Goal: Task Accomplishment & Management: Use online tool/utility

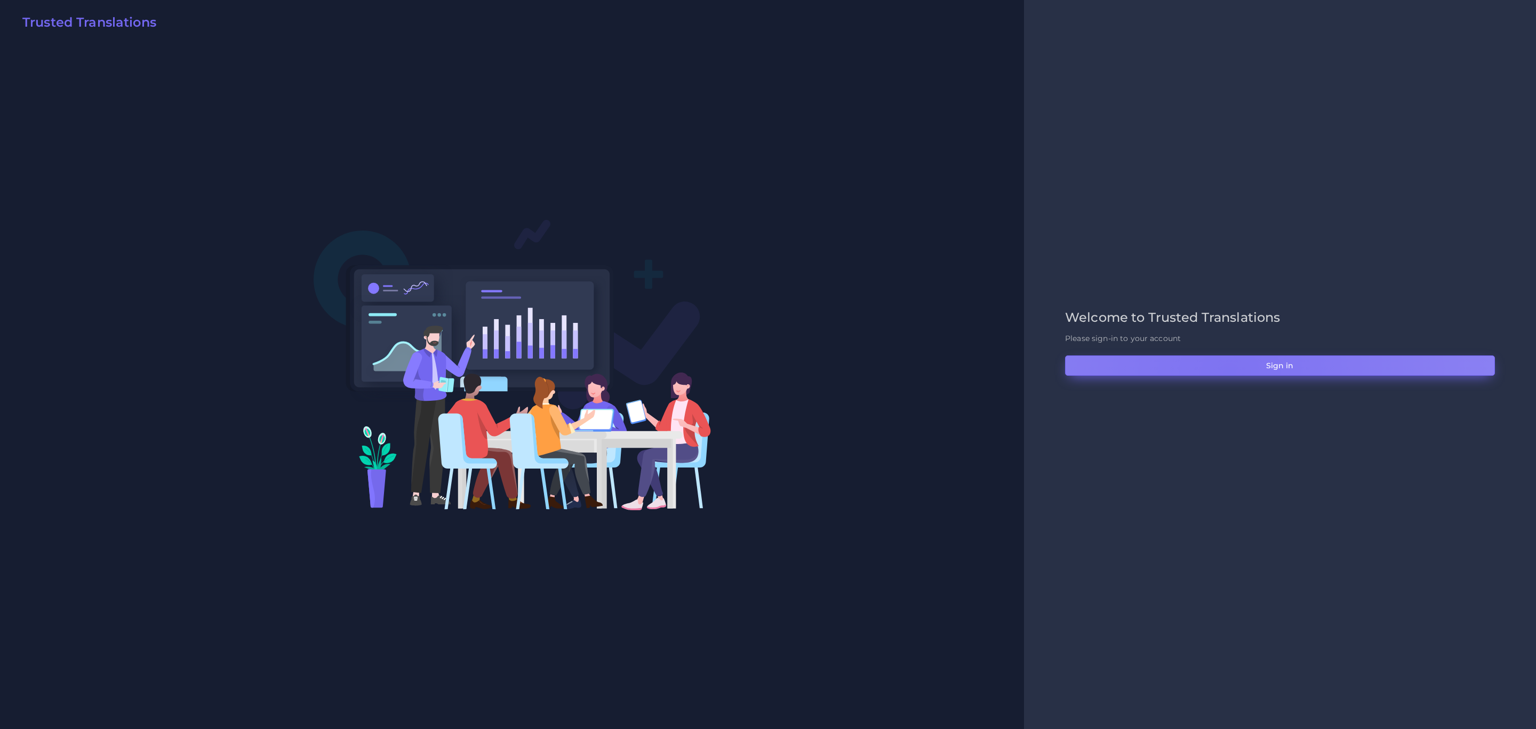
click at [1024, 373] on button "Sign in" at bounding box center [1280, 365] width 430 height 20
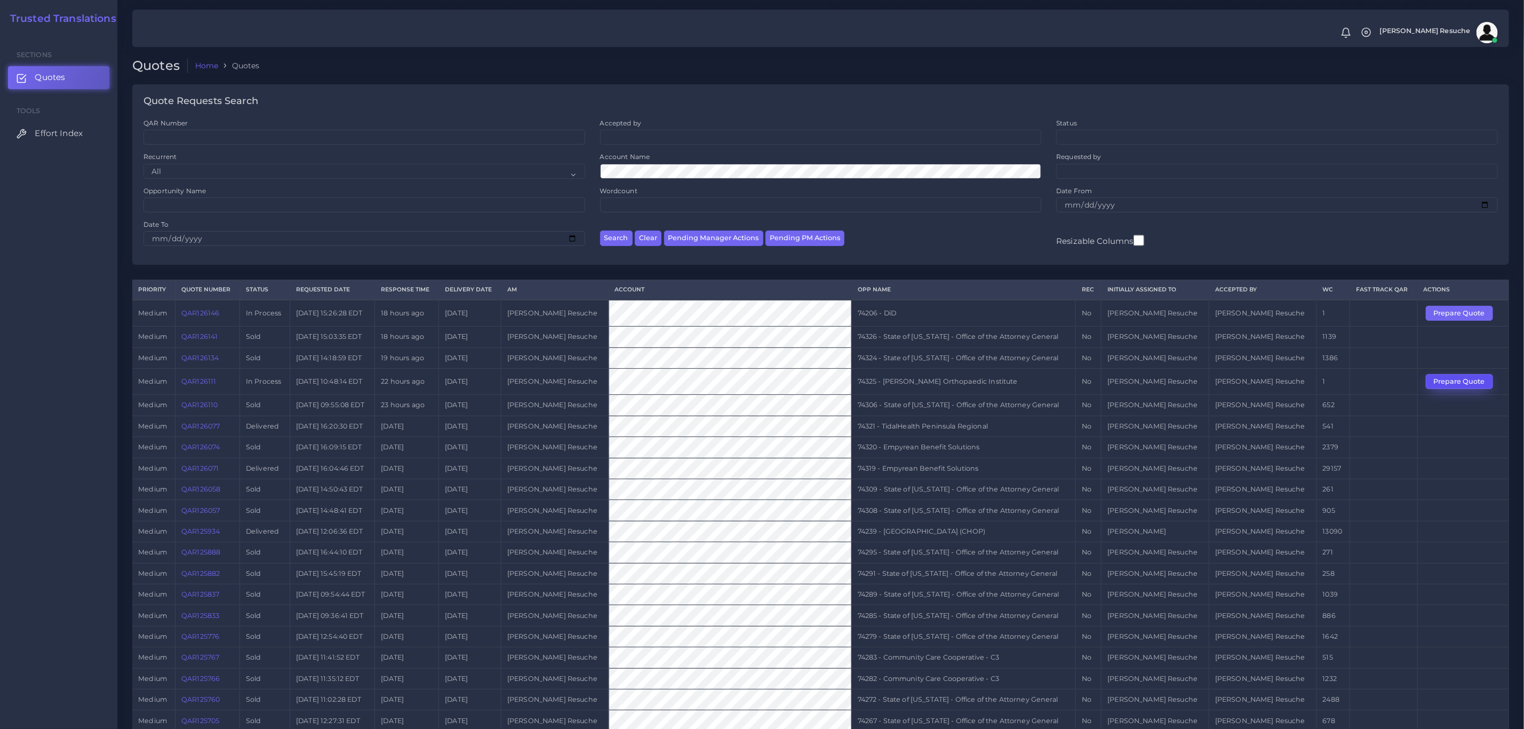
click at [1450, 383] on button "Prepare Quote" at bounding box center [1459, 381] width 67 height 15
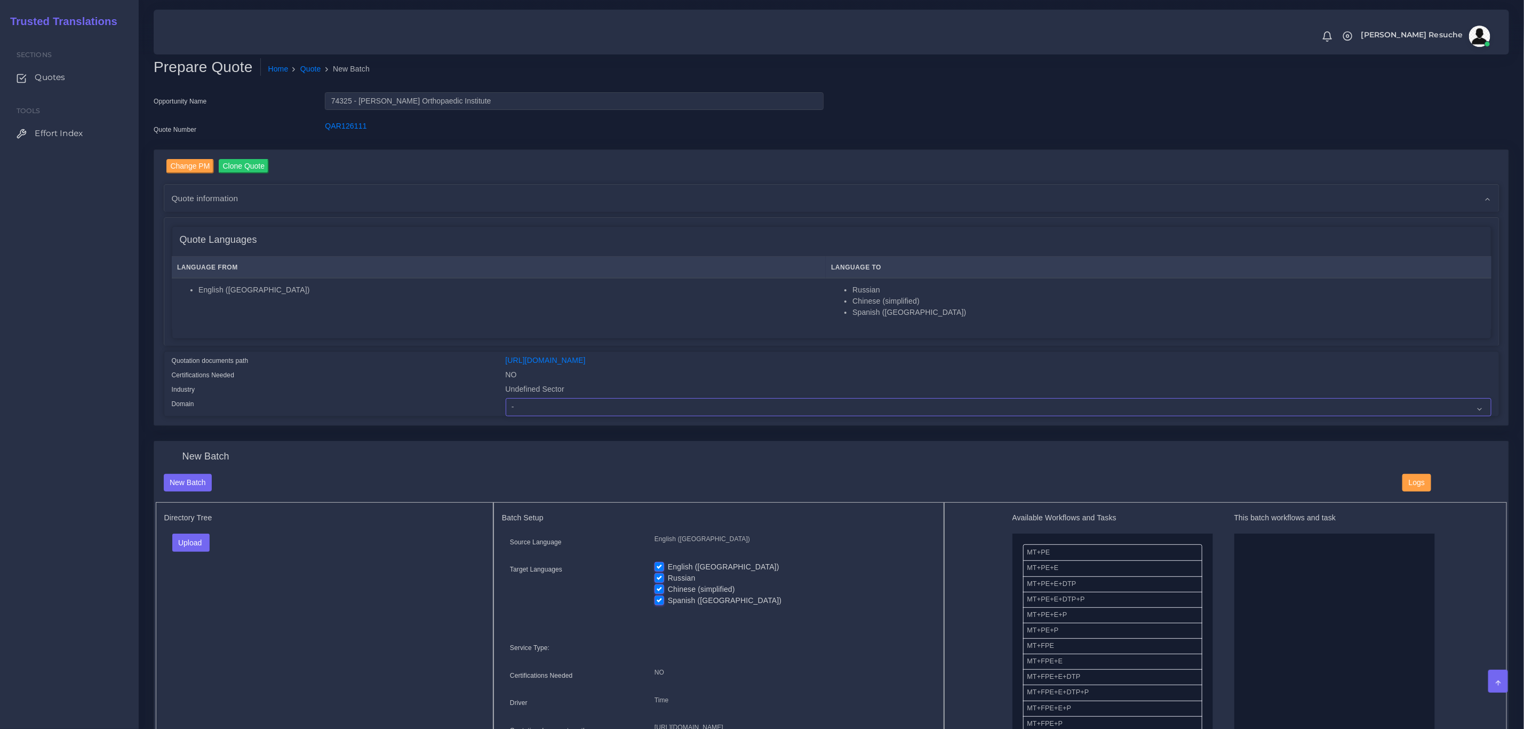
click at [531, 404] on select "- Advertising and Media Agriculture, Forestry and Fishing Architecture, Buildin…" at bounding box center [999, 407] width 986 height 18
select select "Healthcare and Health Sciences"
click at [506, 398] on select "- Advertising and Media Agriculture, Forestry and Fishing Architecture, Buildin…" at bounding box center [999, 407] width 986 height 18
click at [186, 538] on button "Upload" at bounding box center [191, 542] width 38 height 18
click at [187, 586] on label "Files" at bounding box center [210, 583] width 74 height 13
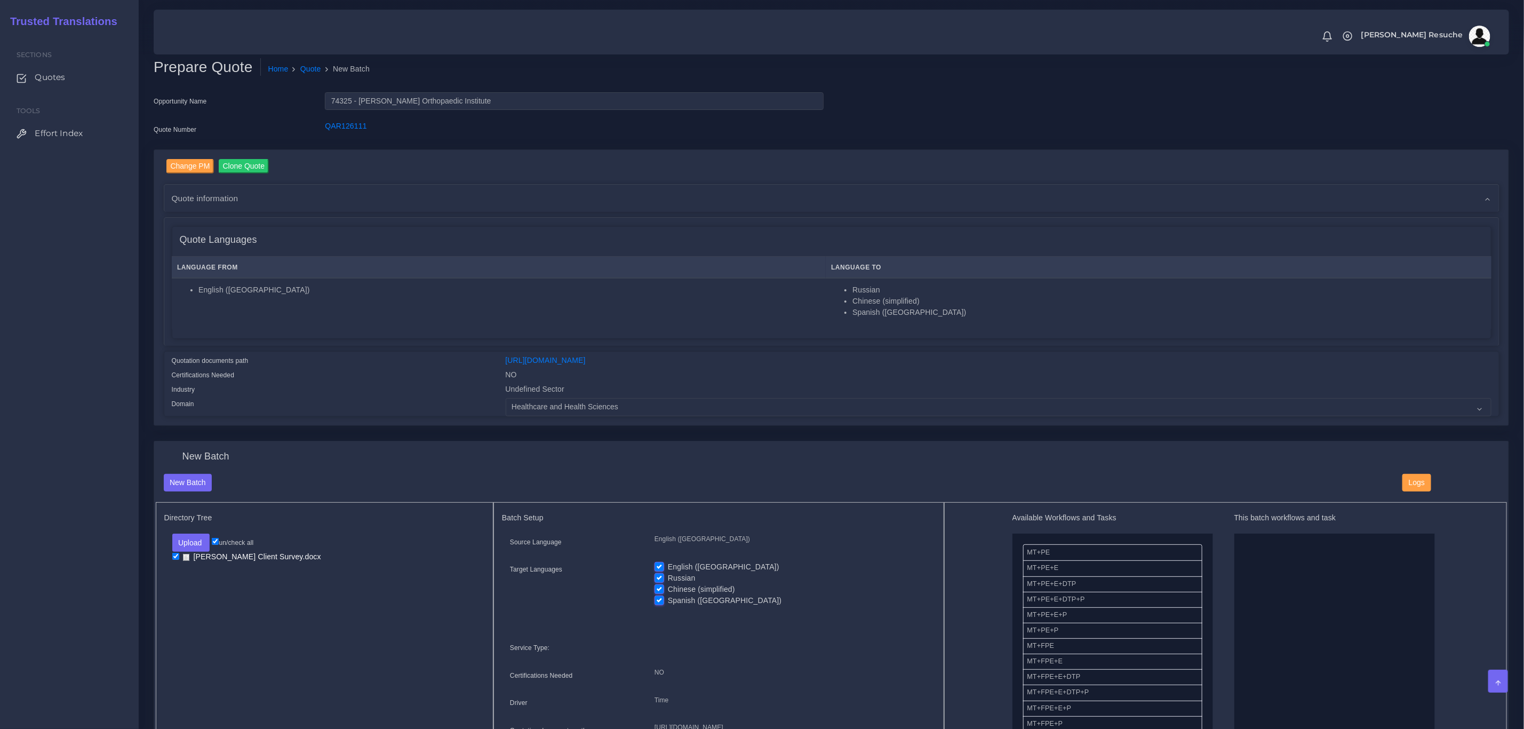
click at [668, 566] on label "English ([GEOGRAPHIC_DATA])" at bounding box center [724, 566] width 112 height 11
click at [663, 566] on input "English ([GEOGRAPHIC_DATA])" at bounding box center [660, 566] width 10 height 10
checkbox input "false"
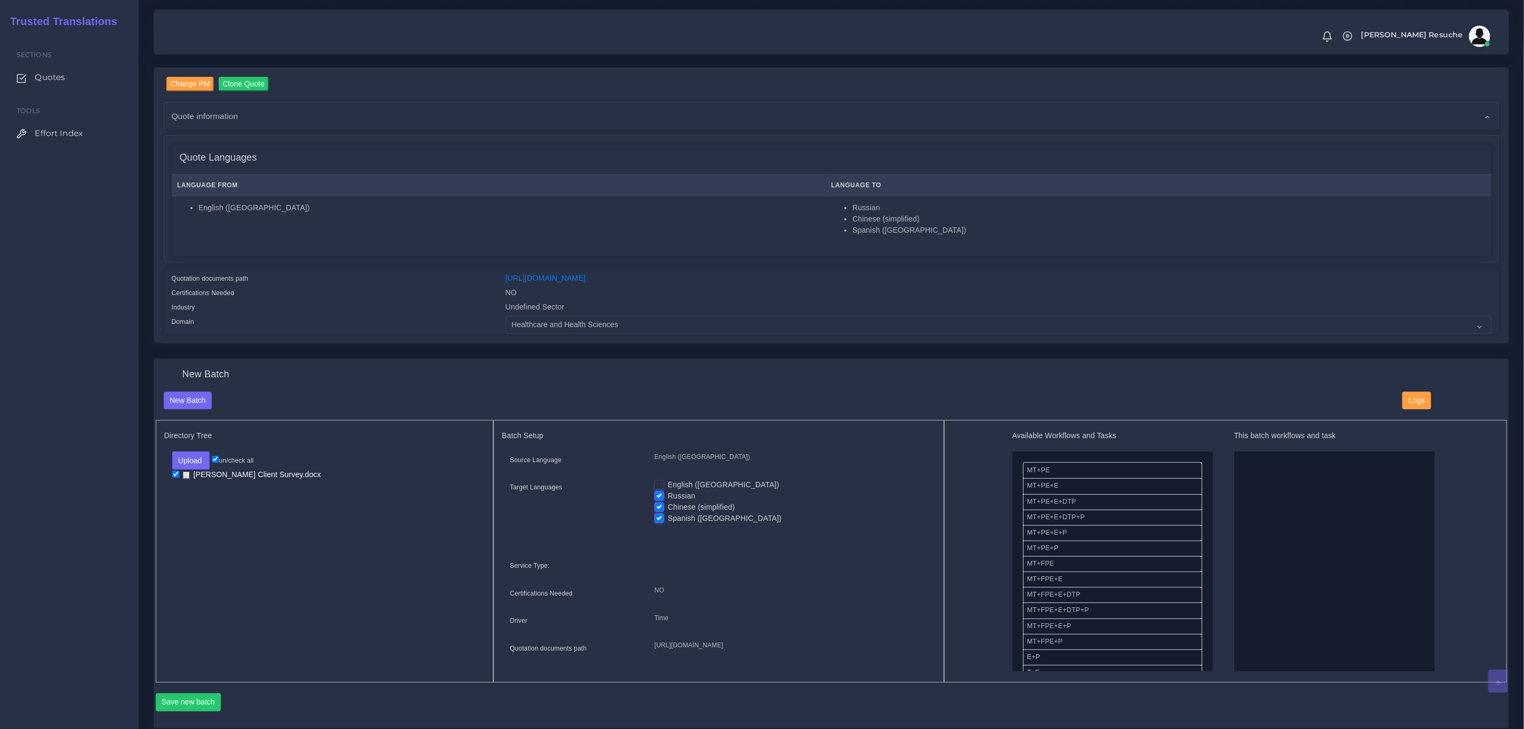
scroll to position [160, 0]
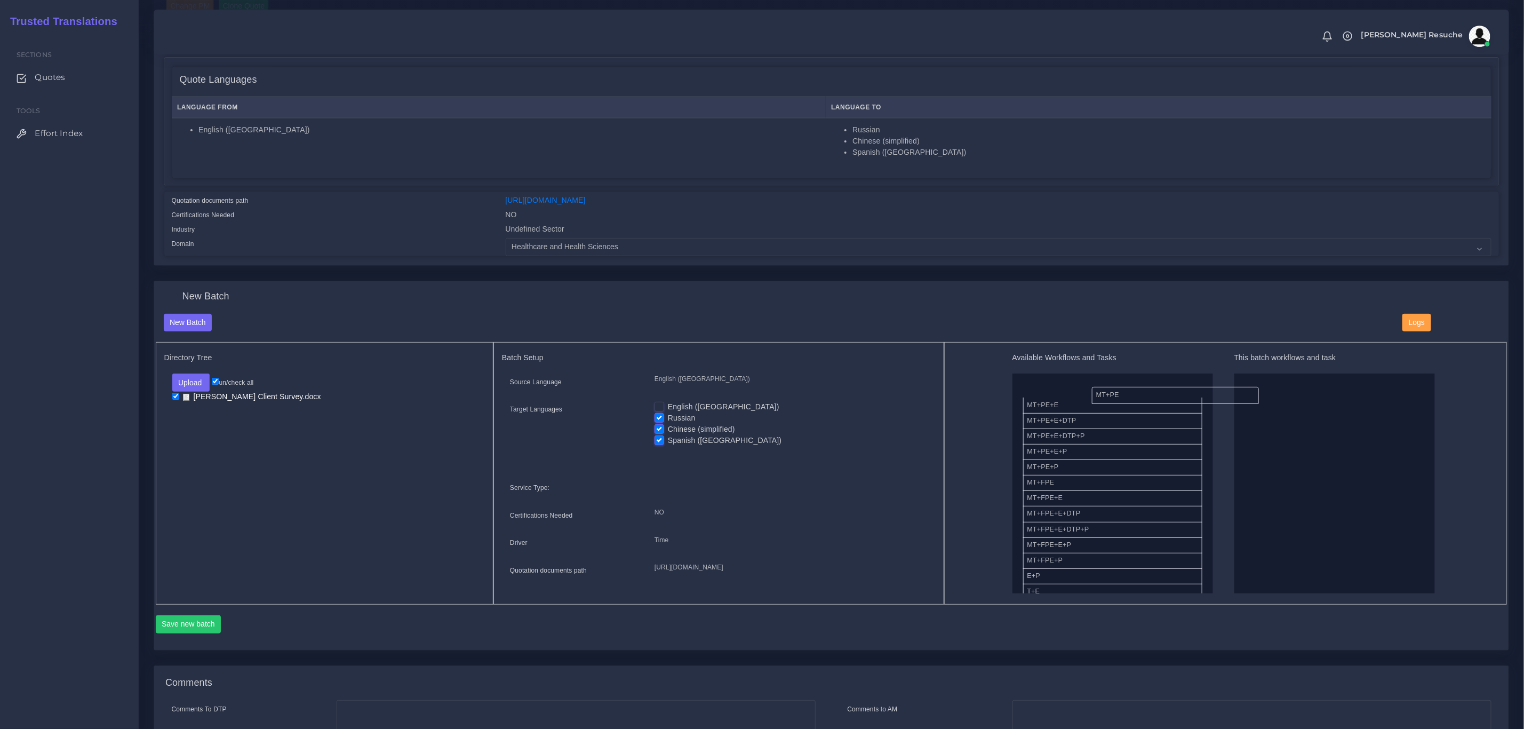
drag, startPoint x: 1074, startPoint y: 393, endPoint x: 1359, endPoint y: 420, distance: 286.7
click at [179, 633] on button "Save new batch" at bounding box center [189, 624] width 66 height 18
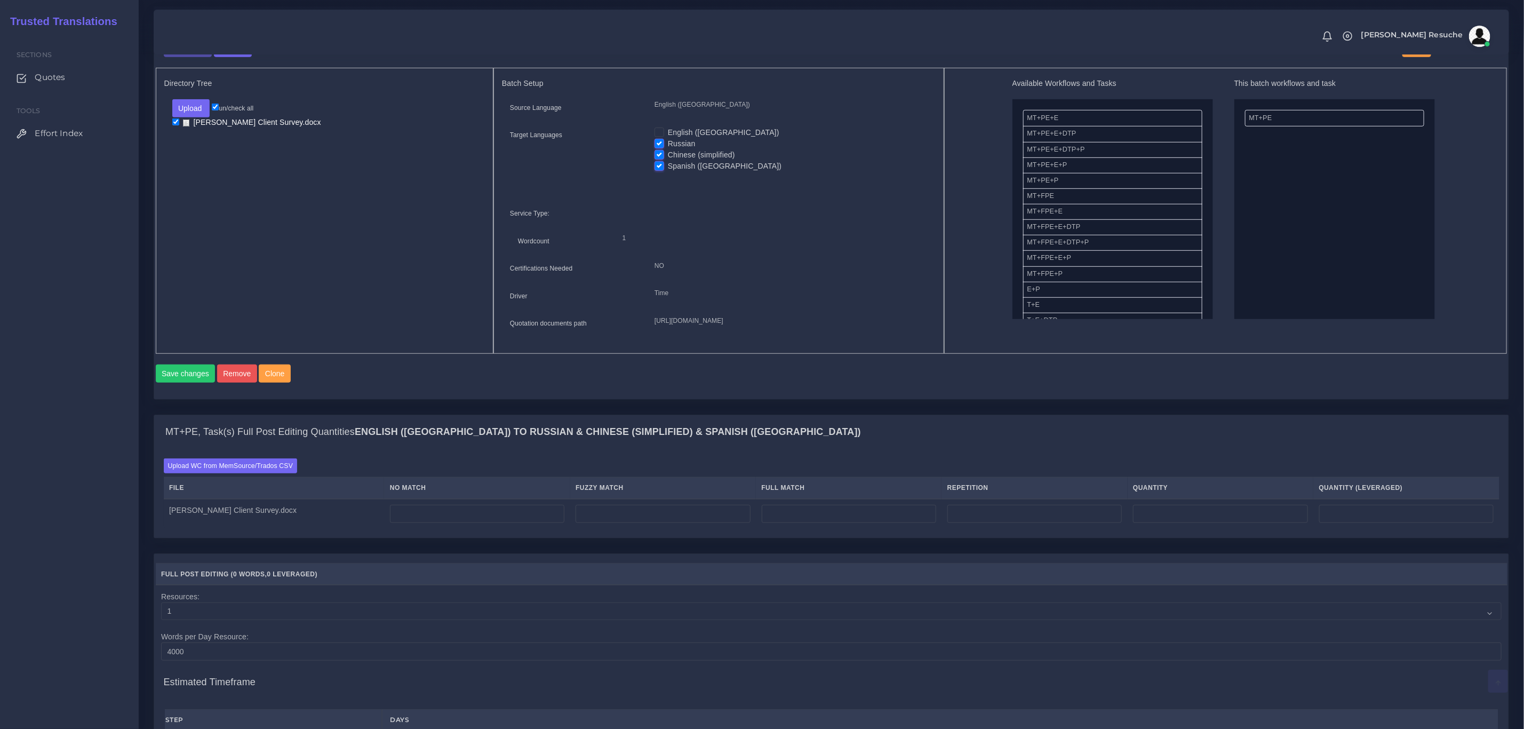
scroll to position [480, 0]
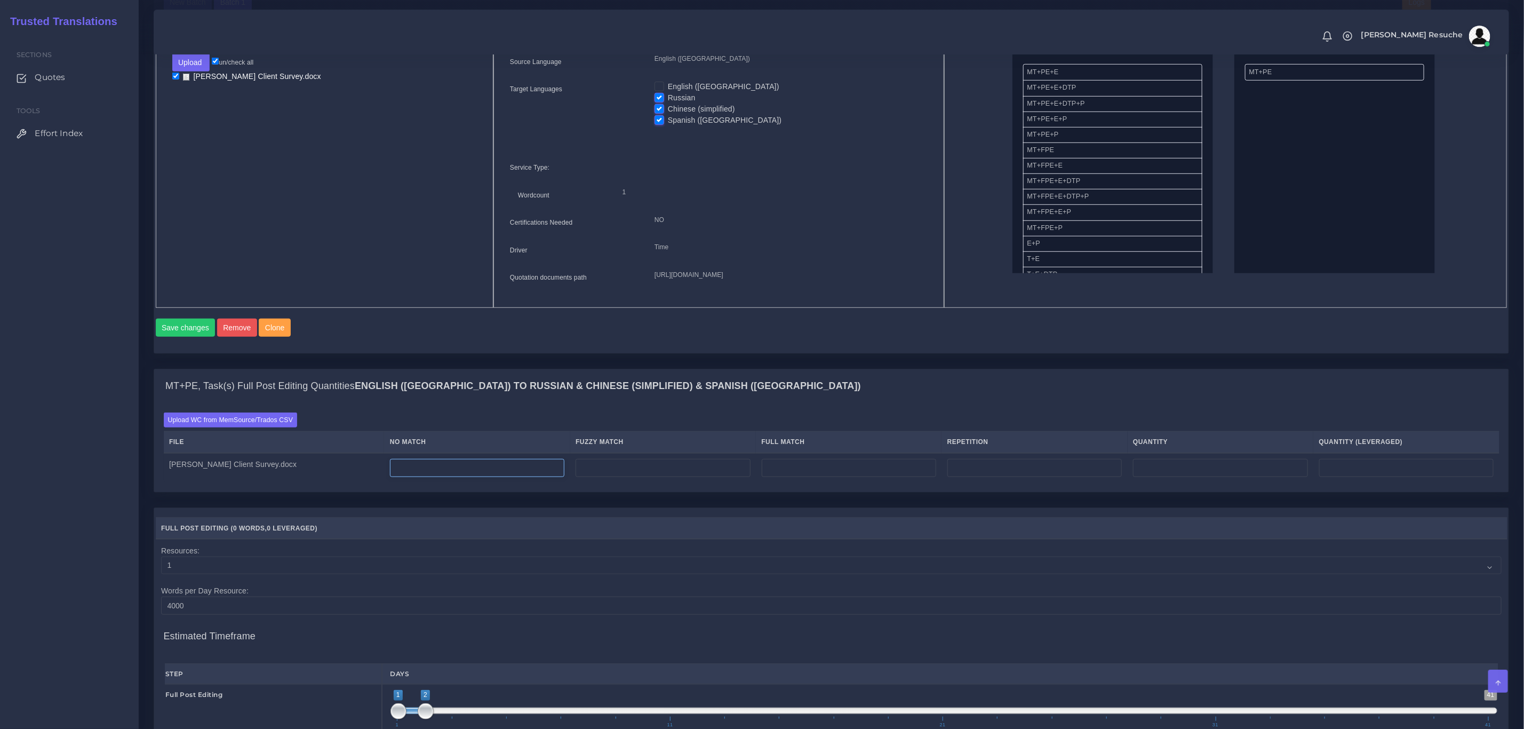
click at [461, 477] on input "number" at bounding box center [477, 468] width 174 height 18
type input "2"
type input "171"
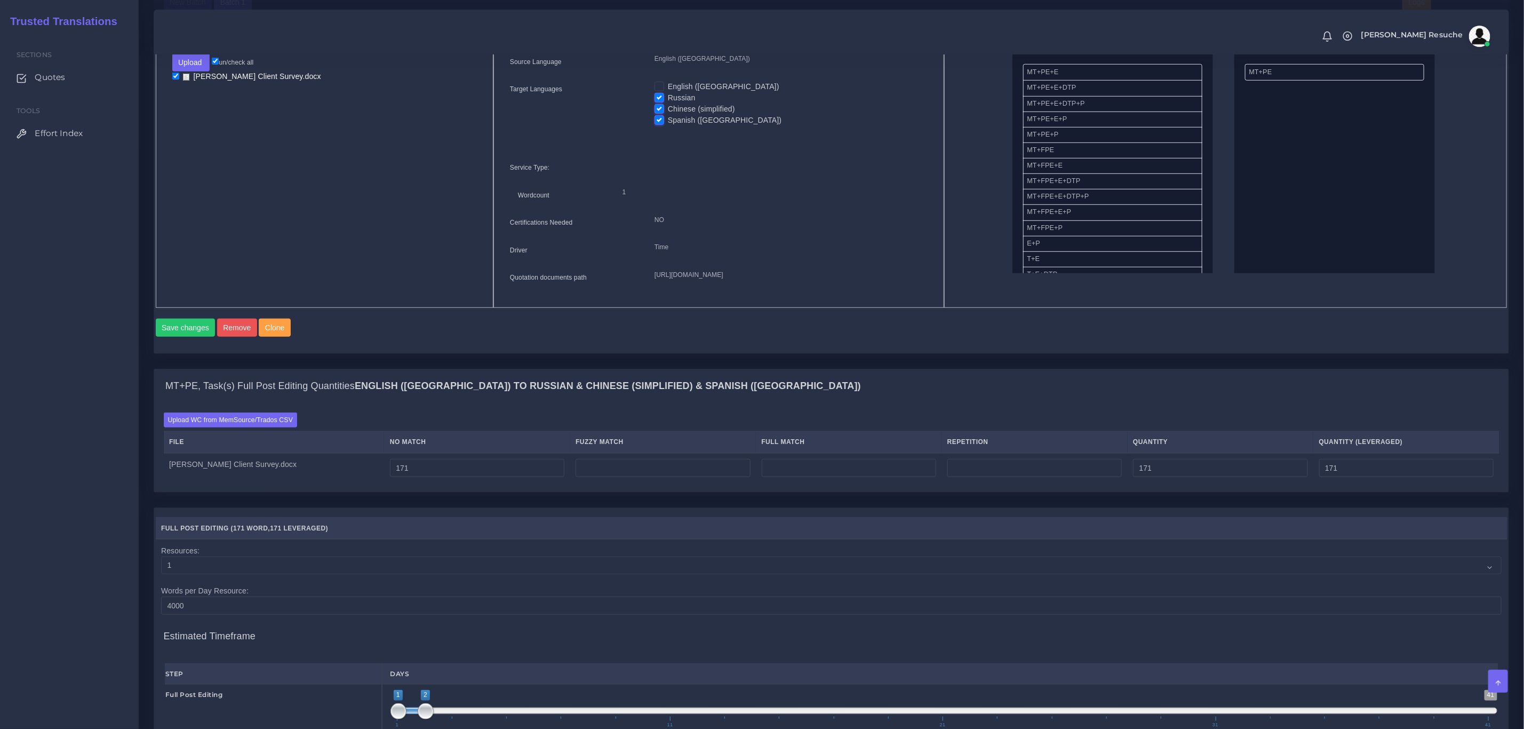
click at [713, 344] on div "Save changes Remove Clone" at bounding box center [832, 331] width 1352 height 26
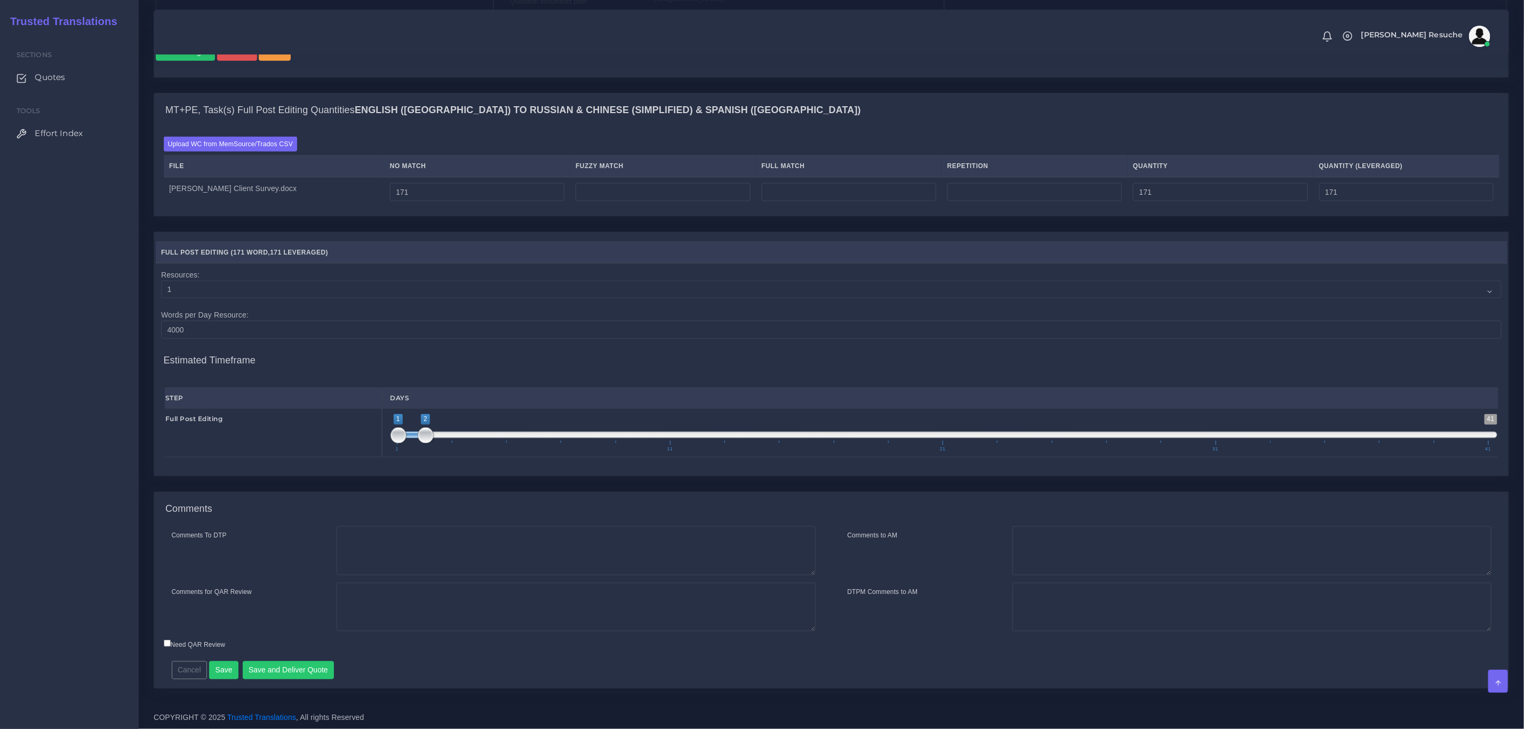
scroll to position [783, 0]
click at [415, 544] on textarea "Comments To DTP" at bounding box center [576, 550] width 479 height 49
type textarea "no DTP needed"
type textarea "PE only. New client"
click at [296, 671] on button "Save and Deliver Quote" at bounding box center [289, 670] width 92 height 18
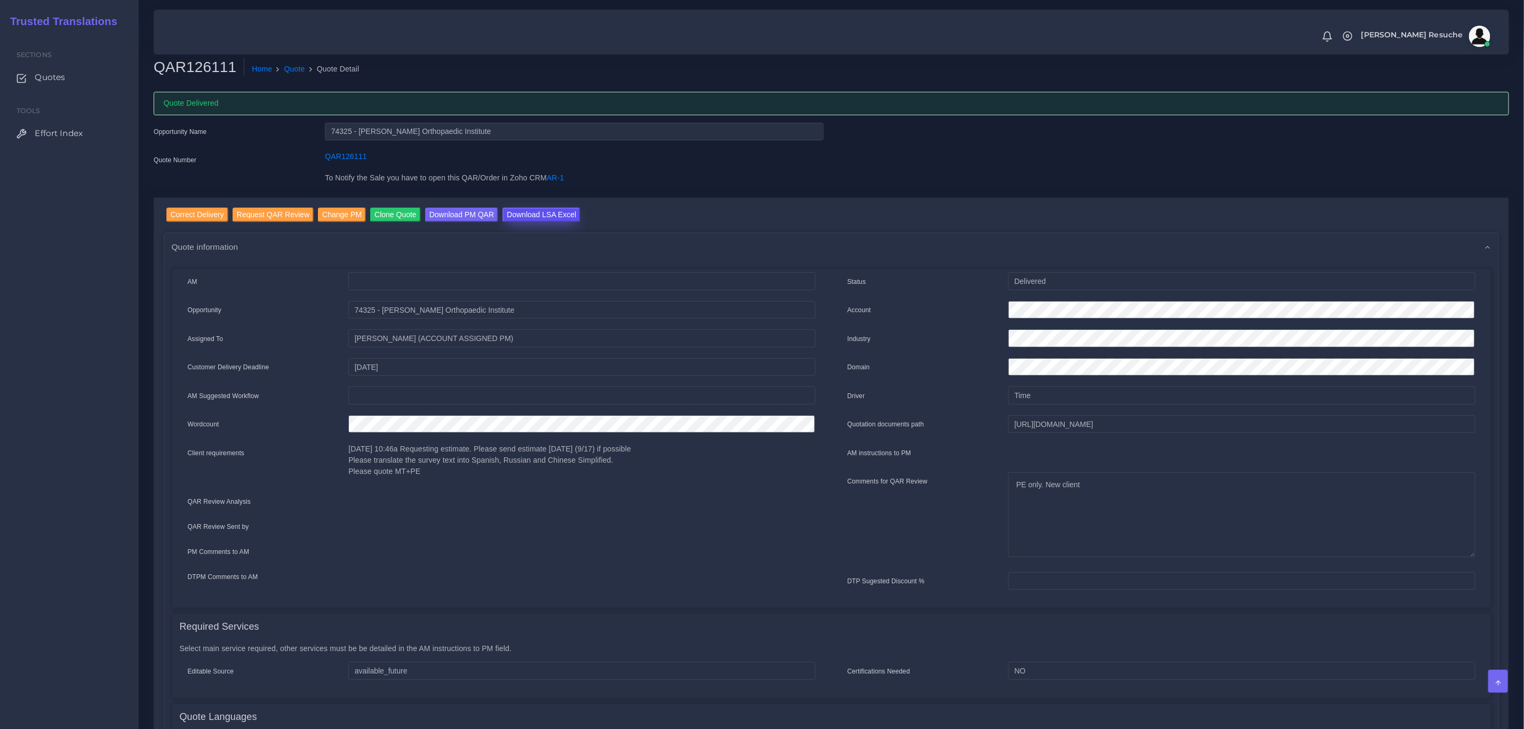
click at [547, 211] on input "Download LSA Excel" at bounding box center [542, 215] width 78 height 14
click at [284, 71] on link "Quote" at bounding box center [294, 68] width 21 height 11
